Goal: Task Accomplishment & Management: Use online tool/utility

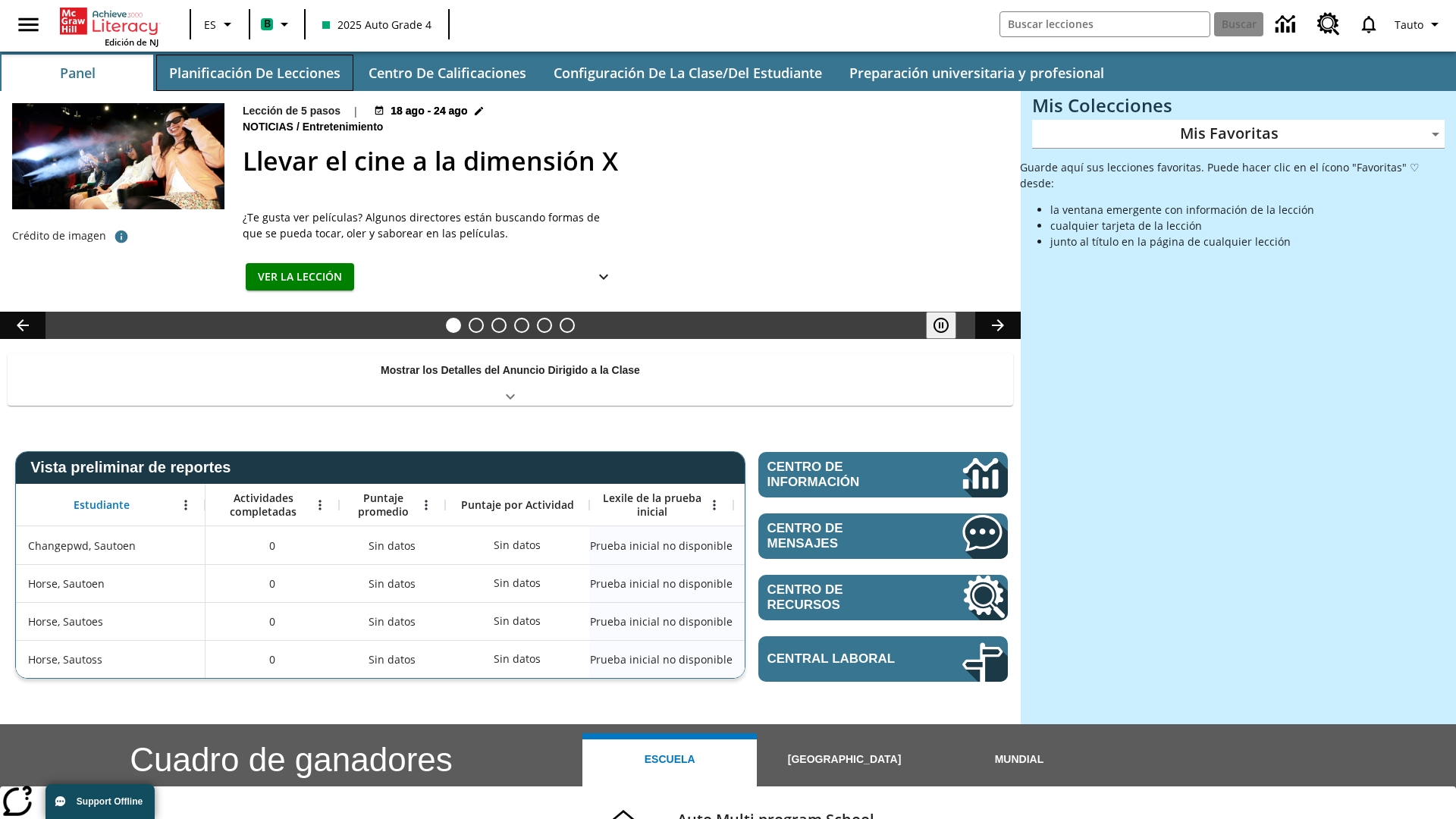
click at [254, 73] on button "Planificación de lecciones" at bounding box center [255, 73] width 198 height 36
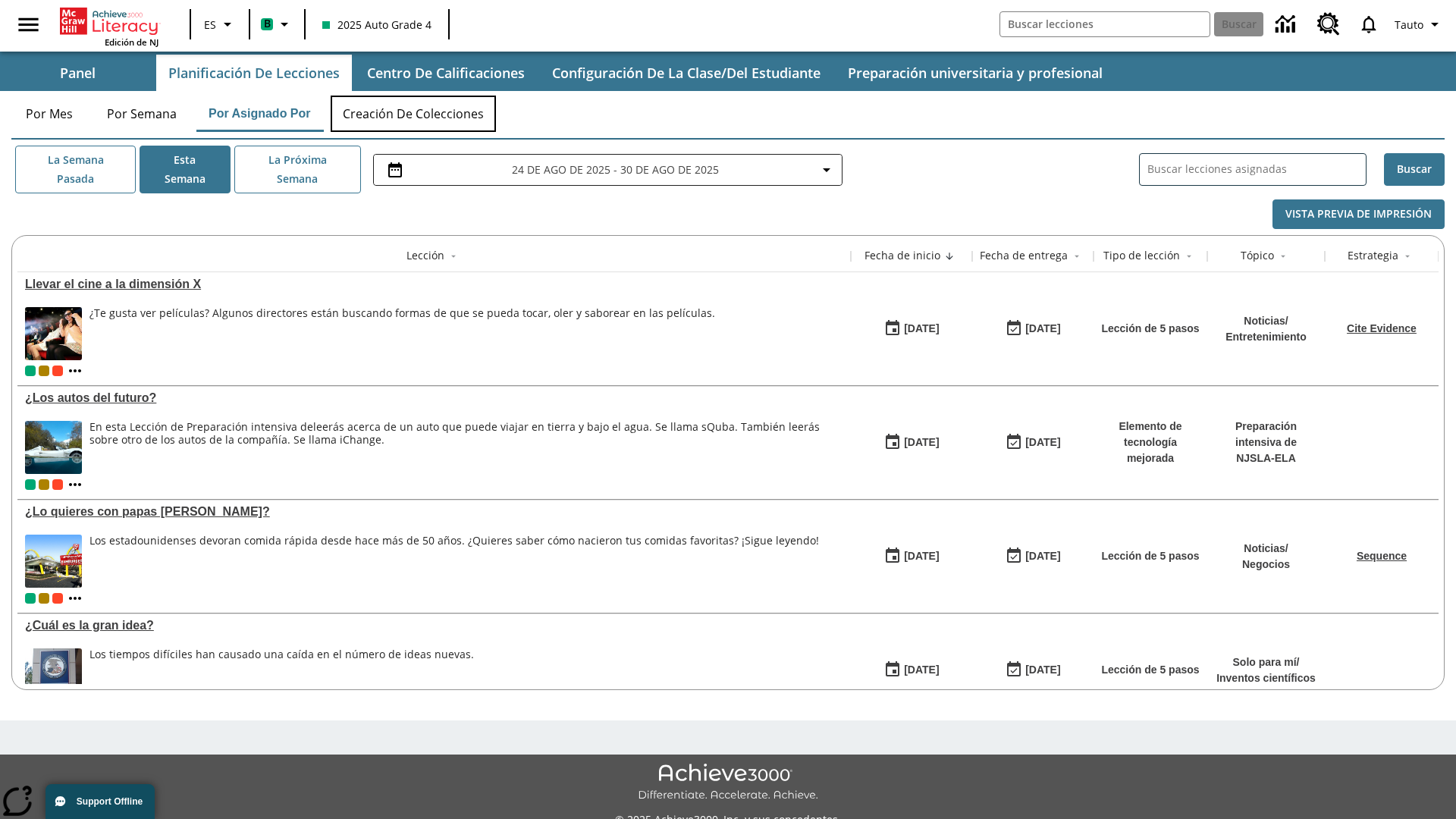
click at [414, 114] on button "Creación de colecciones" at bounding box center [413, 113] width 165 height 36
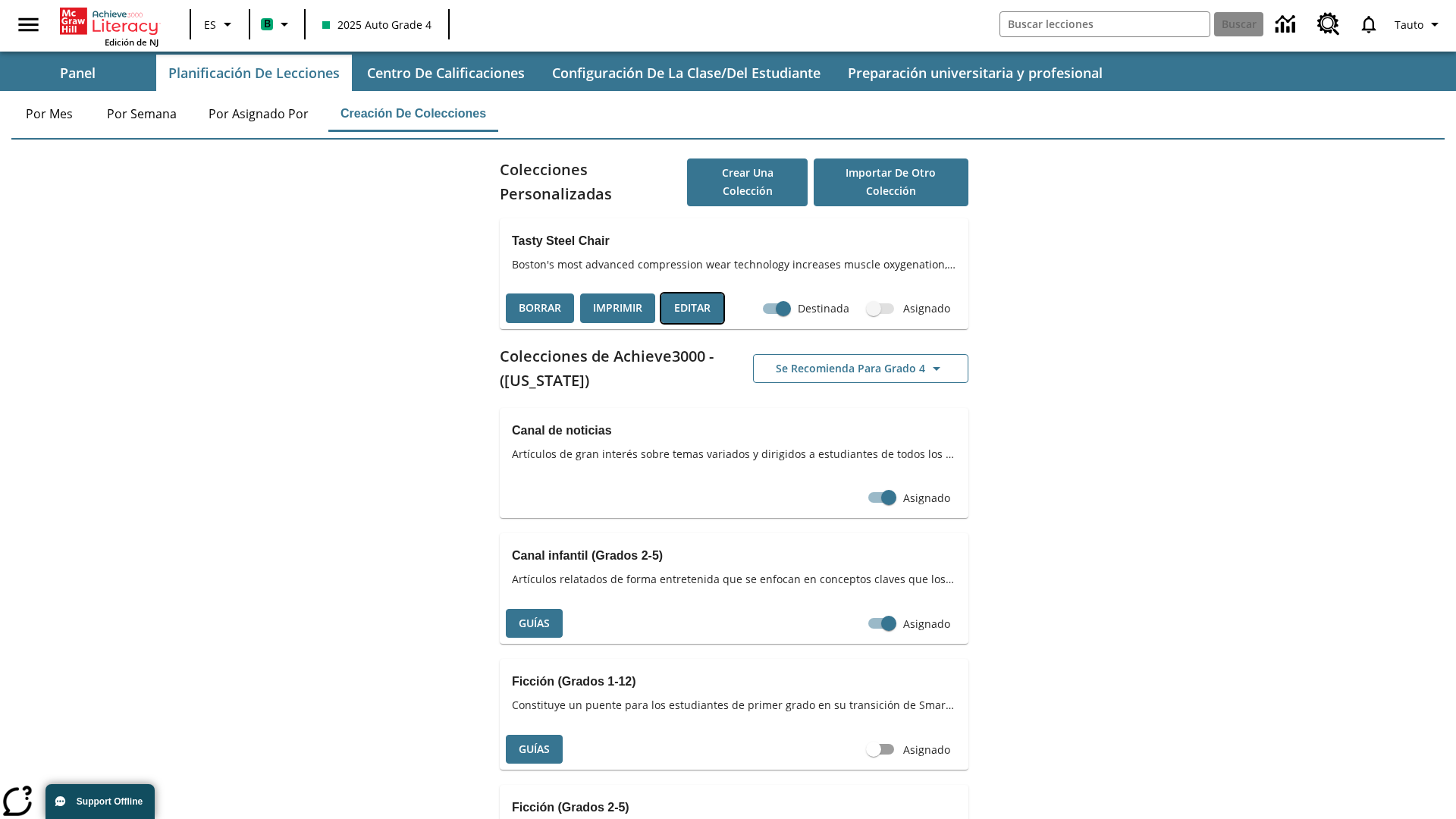
click at [692, 308] on button "Editar" at bounding box center [692, 308] width 62 height 29
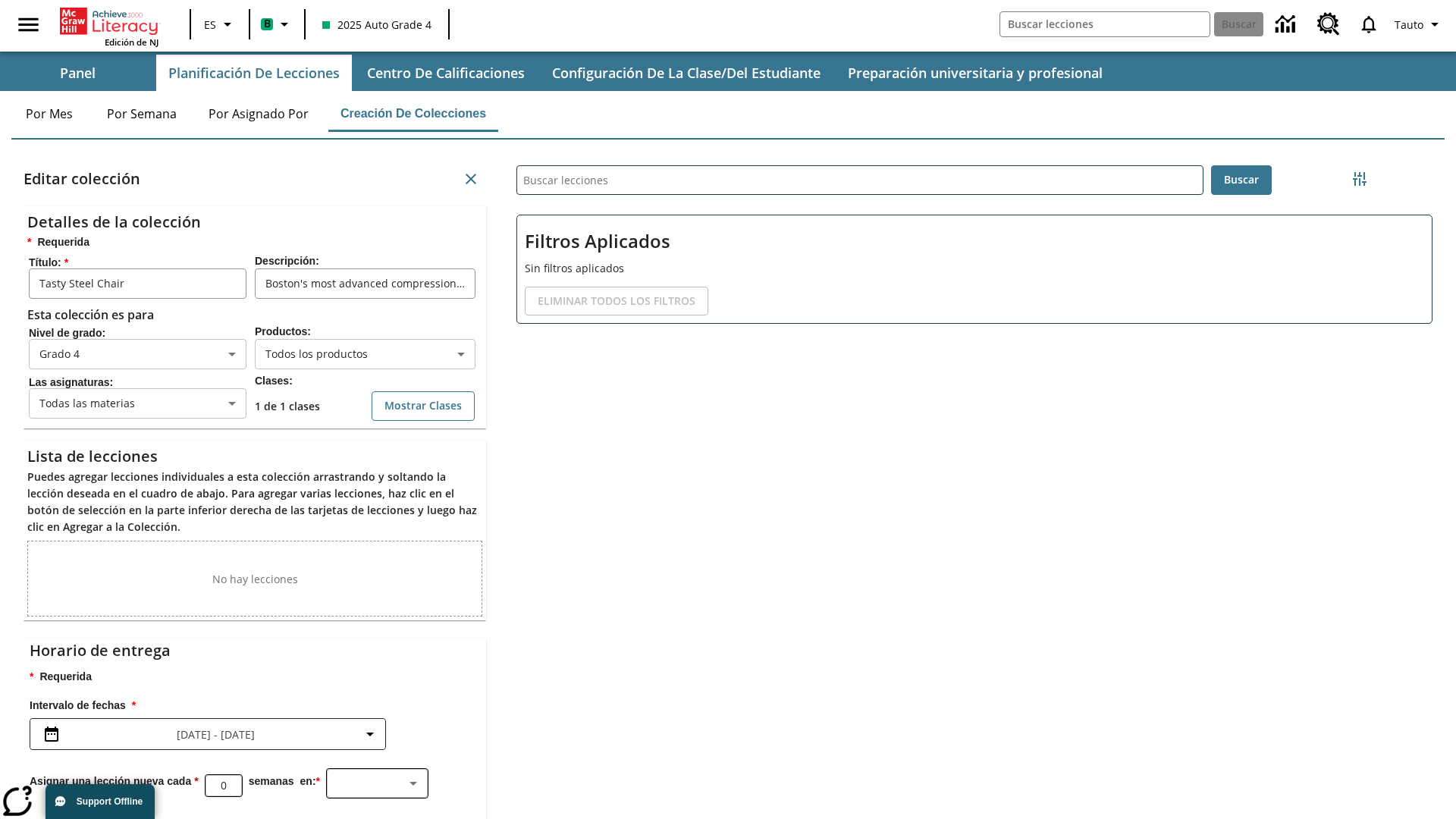
click at [365, 359] on body "Saltar al contenido principal Edición de NJ ES B 2025 Auto Grade 4 Buscar 0 Tau…" at bounding box center [728, 468] width 1456 height 936
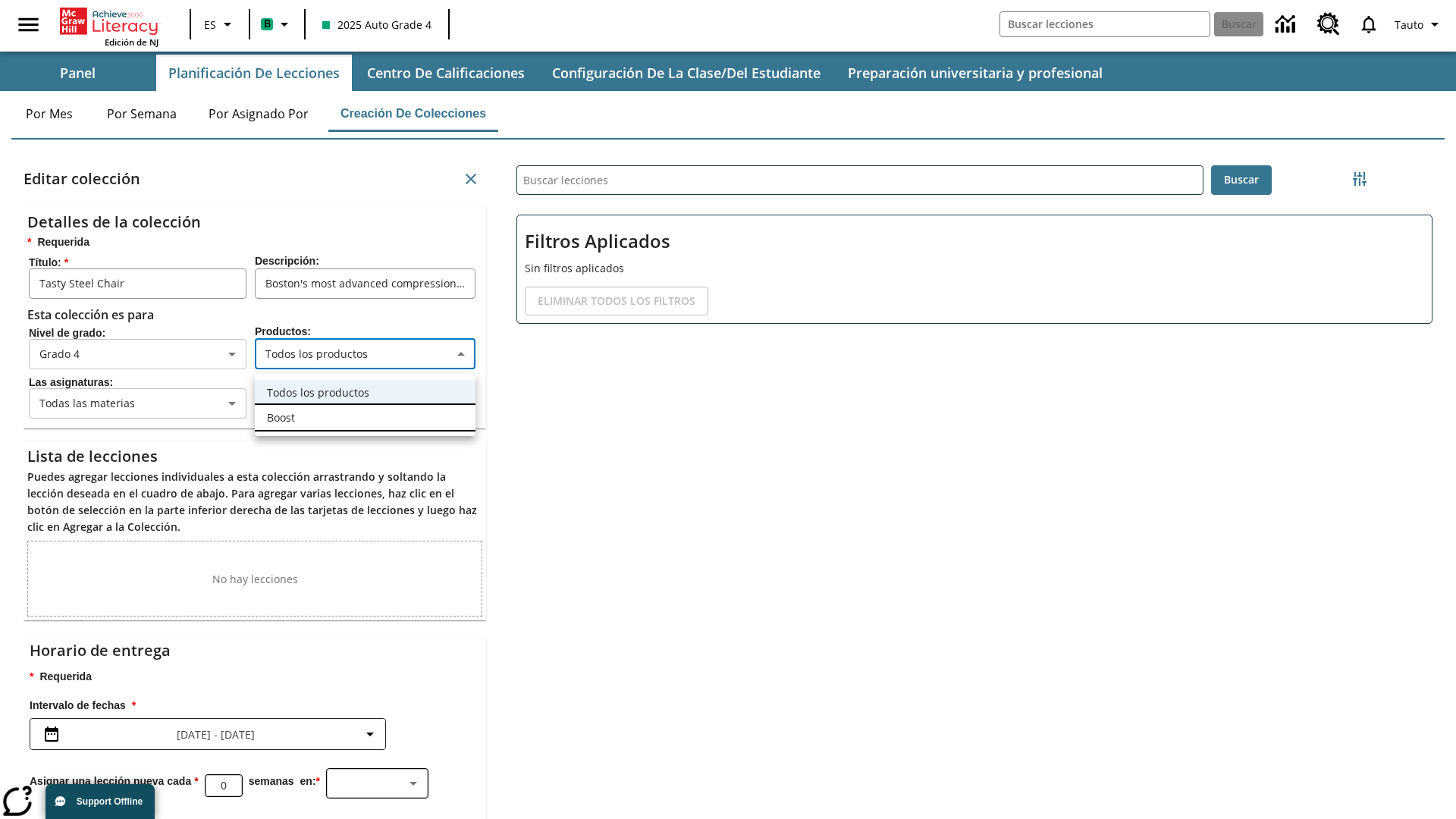
click at [365, 417] on li "Boost" at bounding box center [365, 417] width 220 height 25
type input "12"
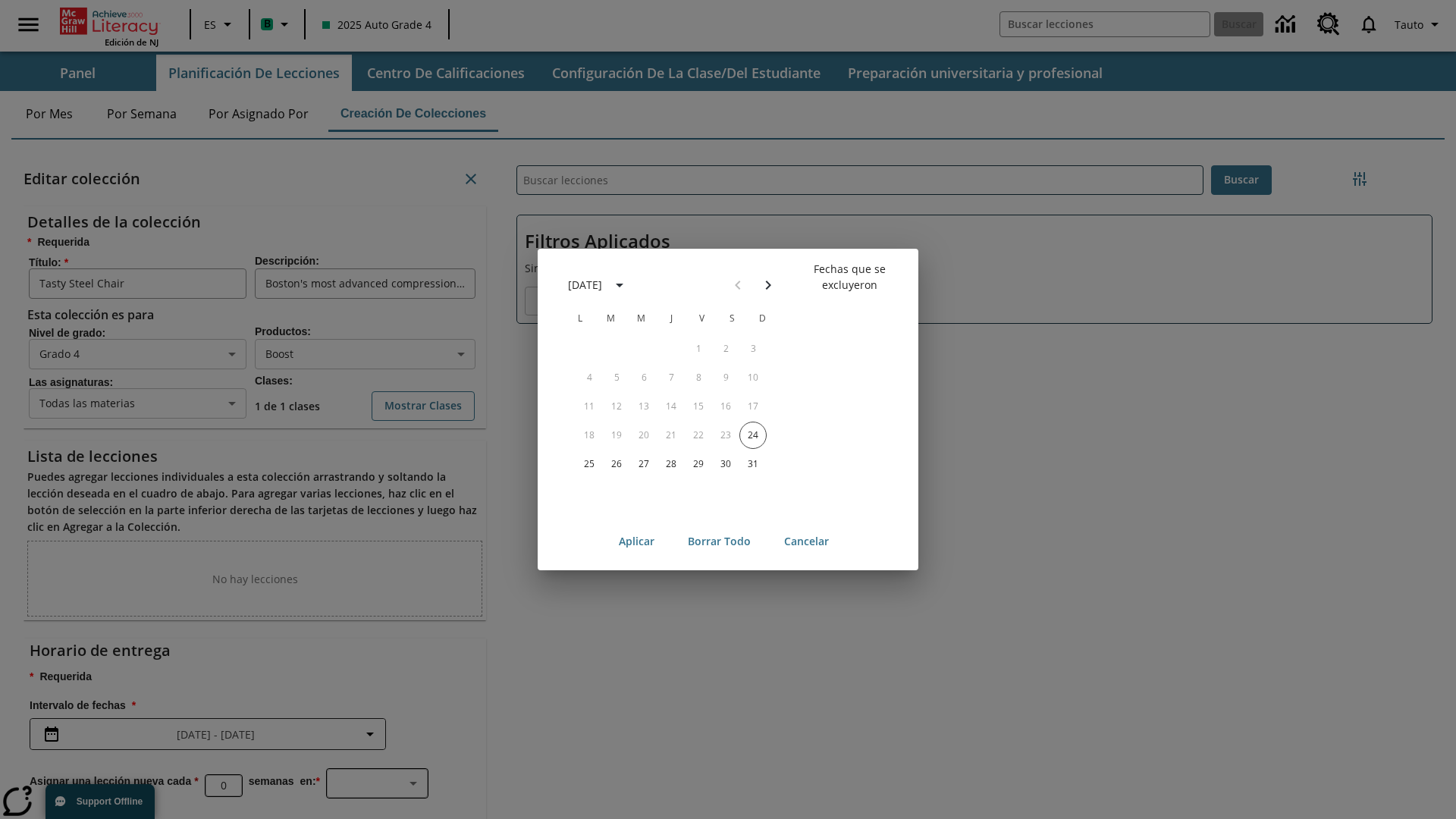
scroll to position [168, 0]
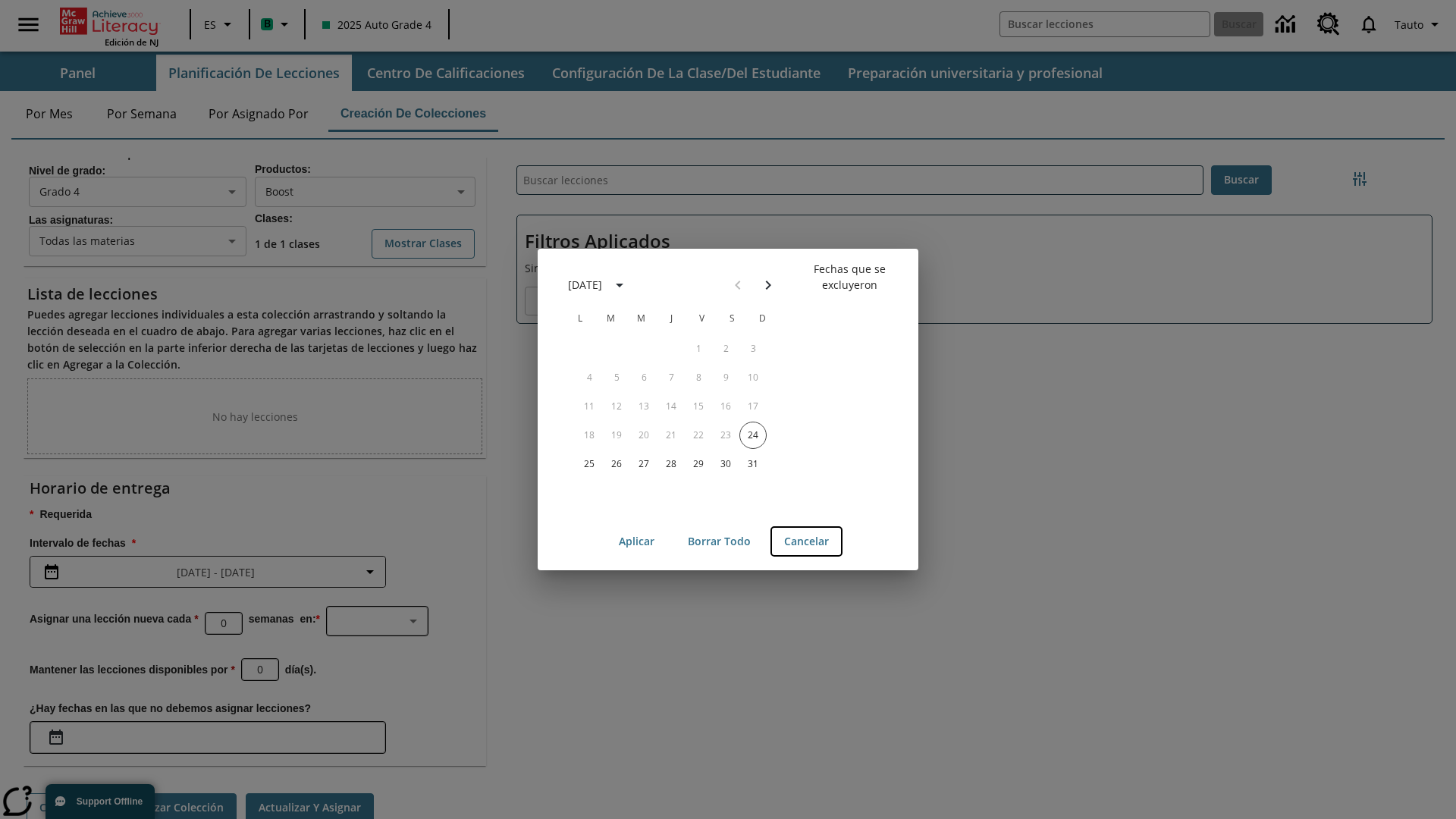
click at [806, 542] on button "Cancelar" at bounding box center [806, 542] width 69 height 29
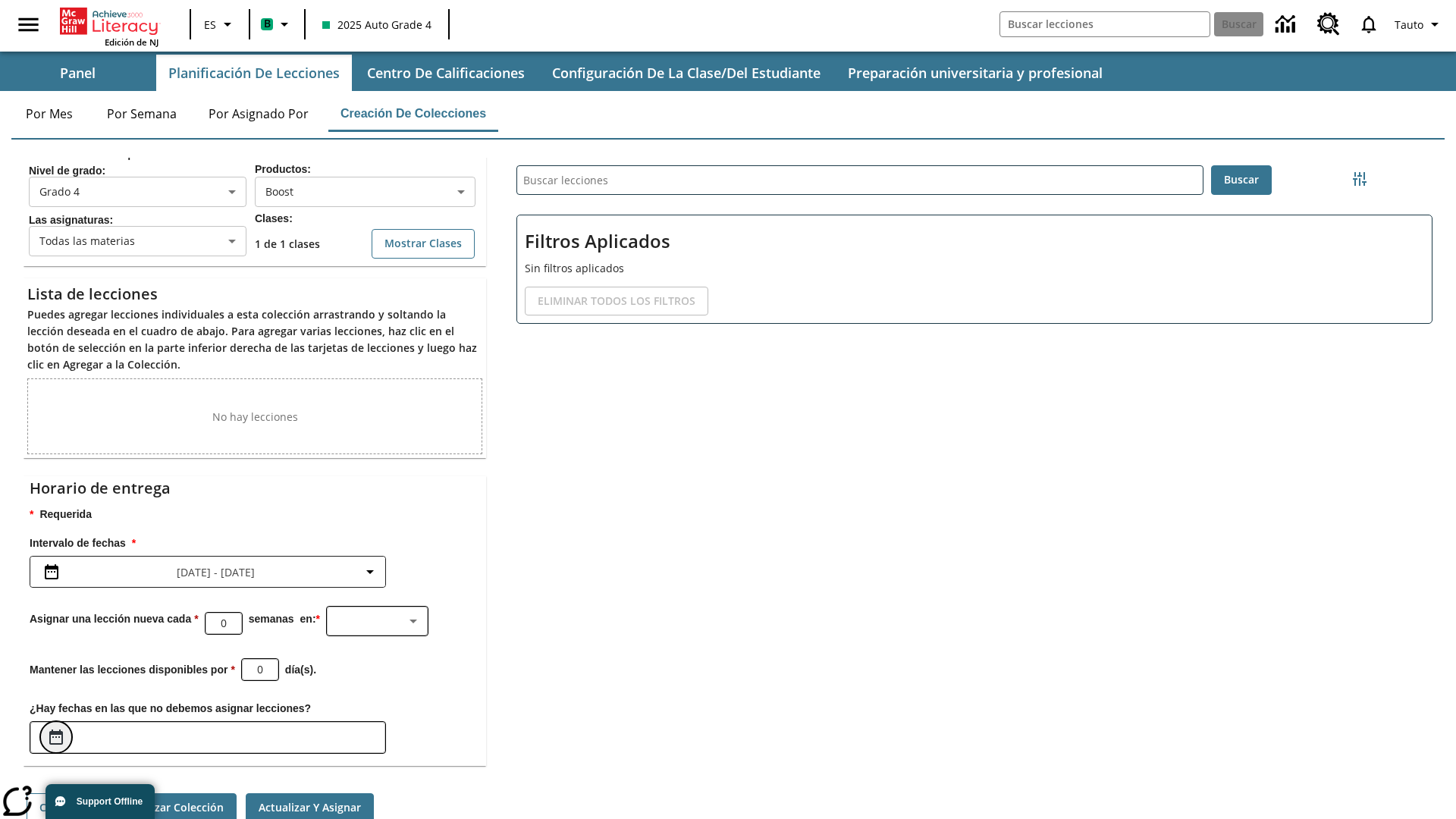
click at [56, 737] on icon "Elegir fechas" at bounding box center [56, 736] width 14 height 15
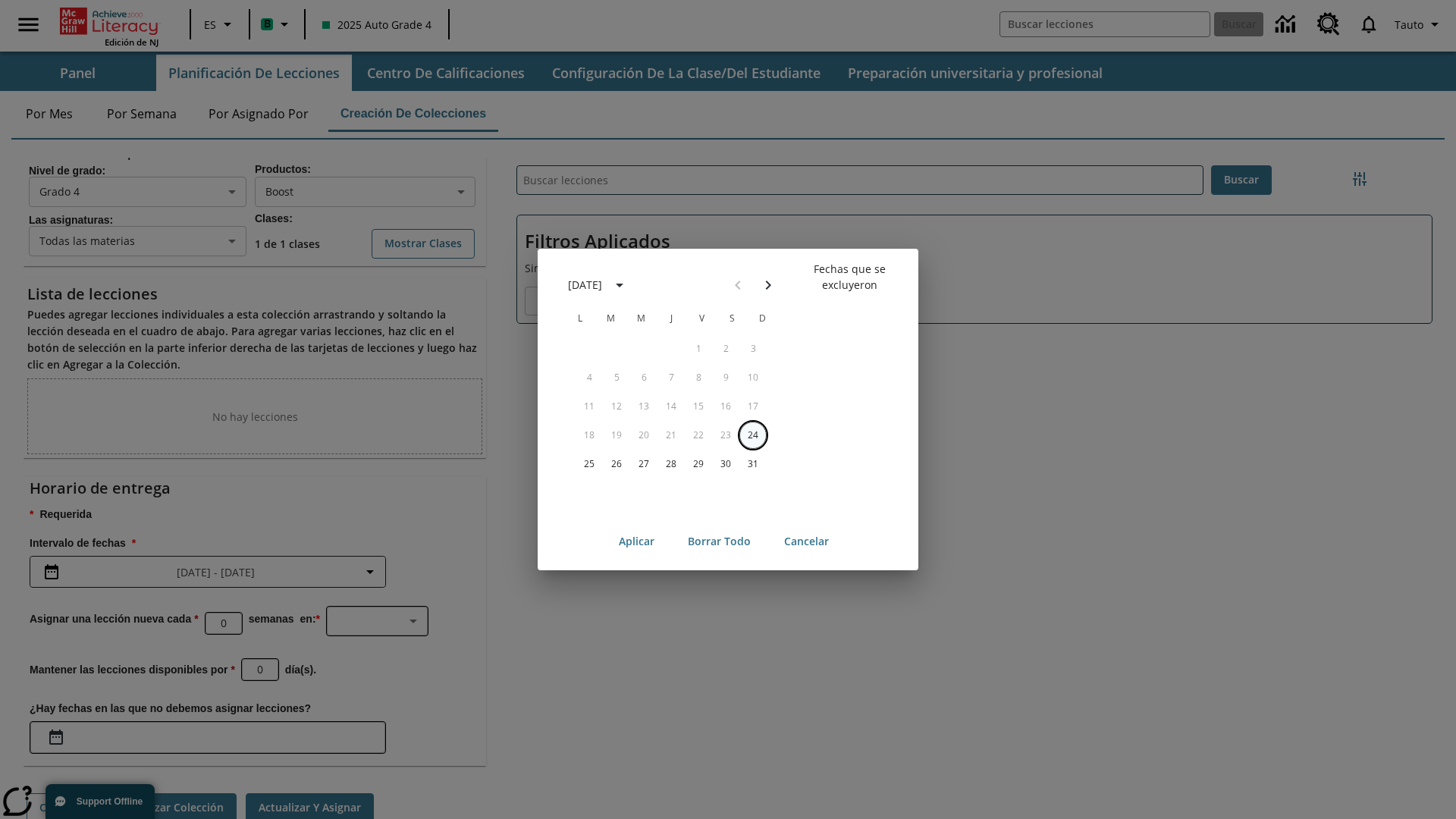
click at [753, 435] on button "24" at bounding box center [753, 436] width 28 height 28
click at [719, 542] on button "Borrar todo" at bounding box center [719, 542] width 87 height 29
click at [753, 435] on button "24" at bounding box center [753, 436] width 28 height 28
